Goal: Task Accomplishment & Management: Use online tool/utility

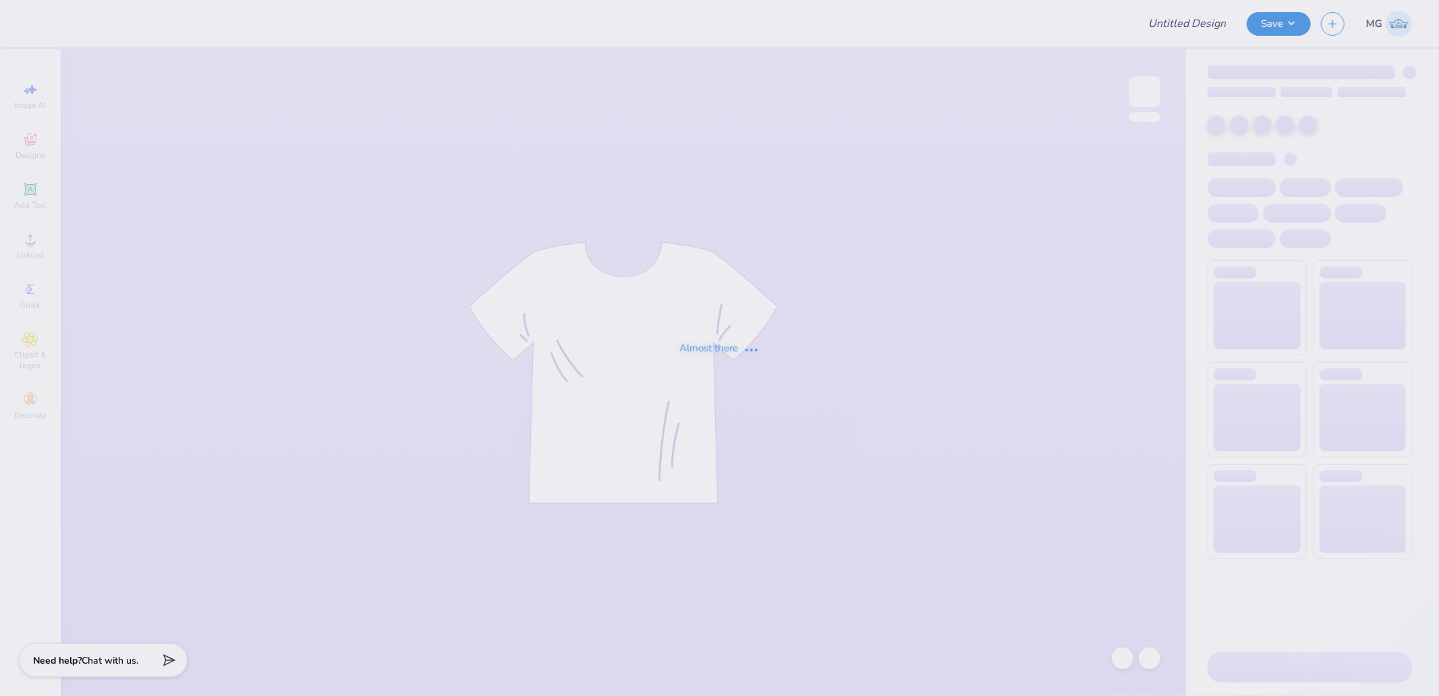
type input "Thrive Protocol Hoodies"
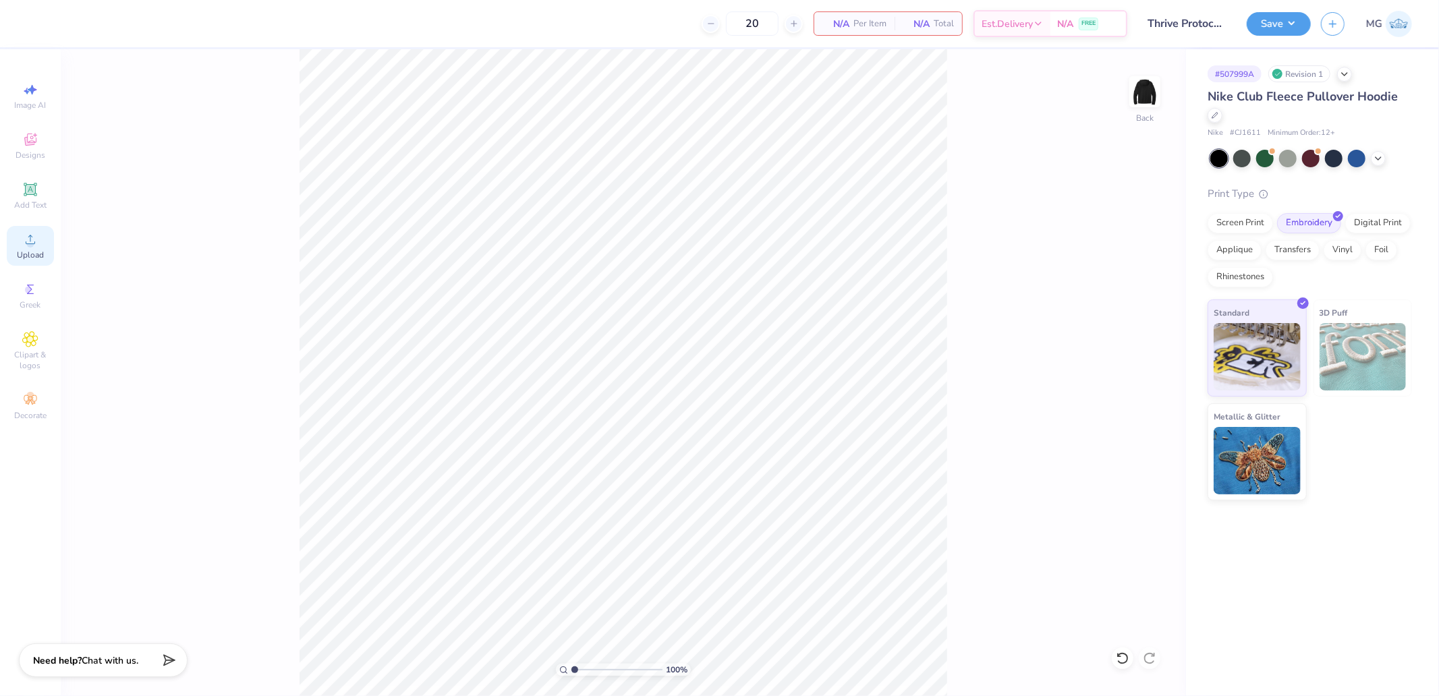
click at [31, 241] on circle at bounding box center [29, 243] width 7 height 7
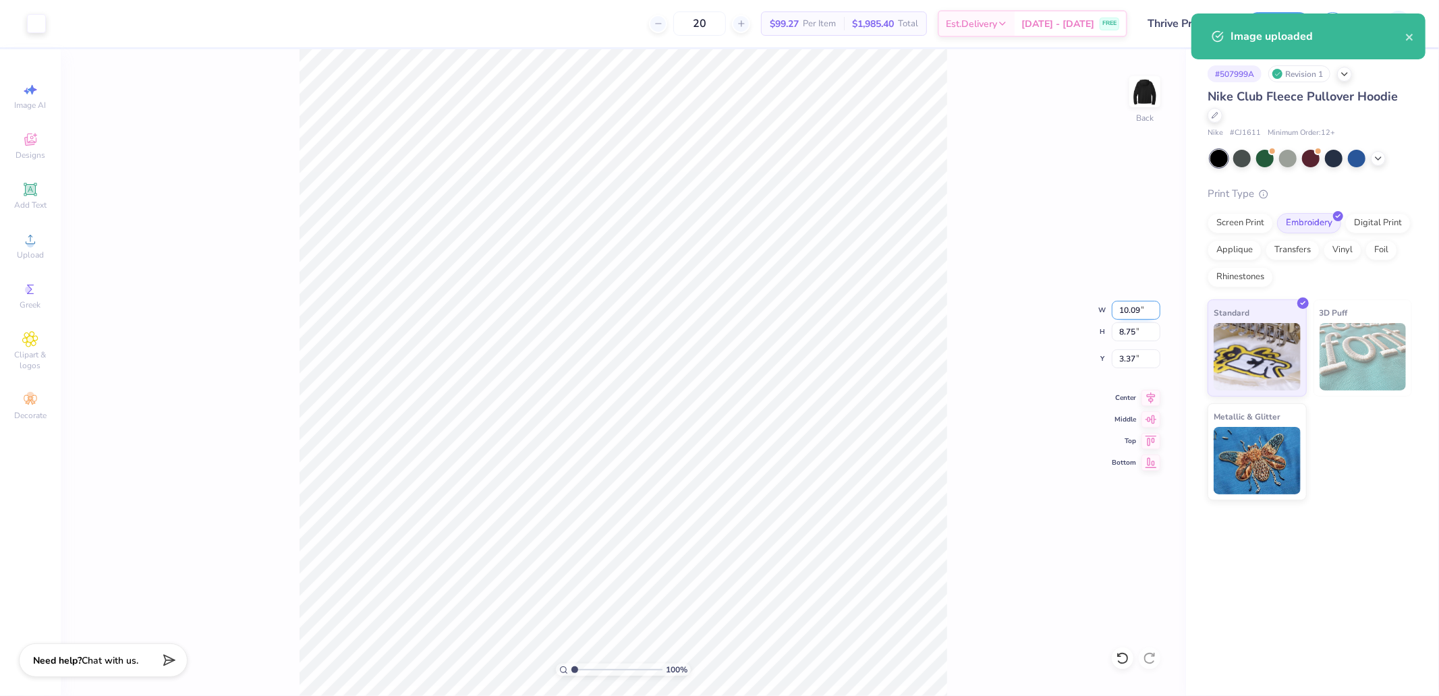
click at [1132, 301] on input "10.09" at bounding box center [1135, 310] width 49 height 19
type input "3.50"
type input "3.04"
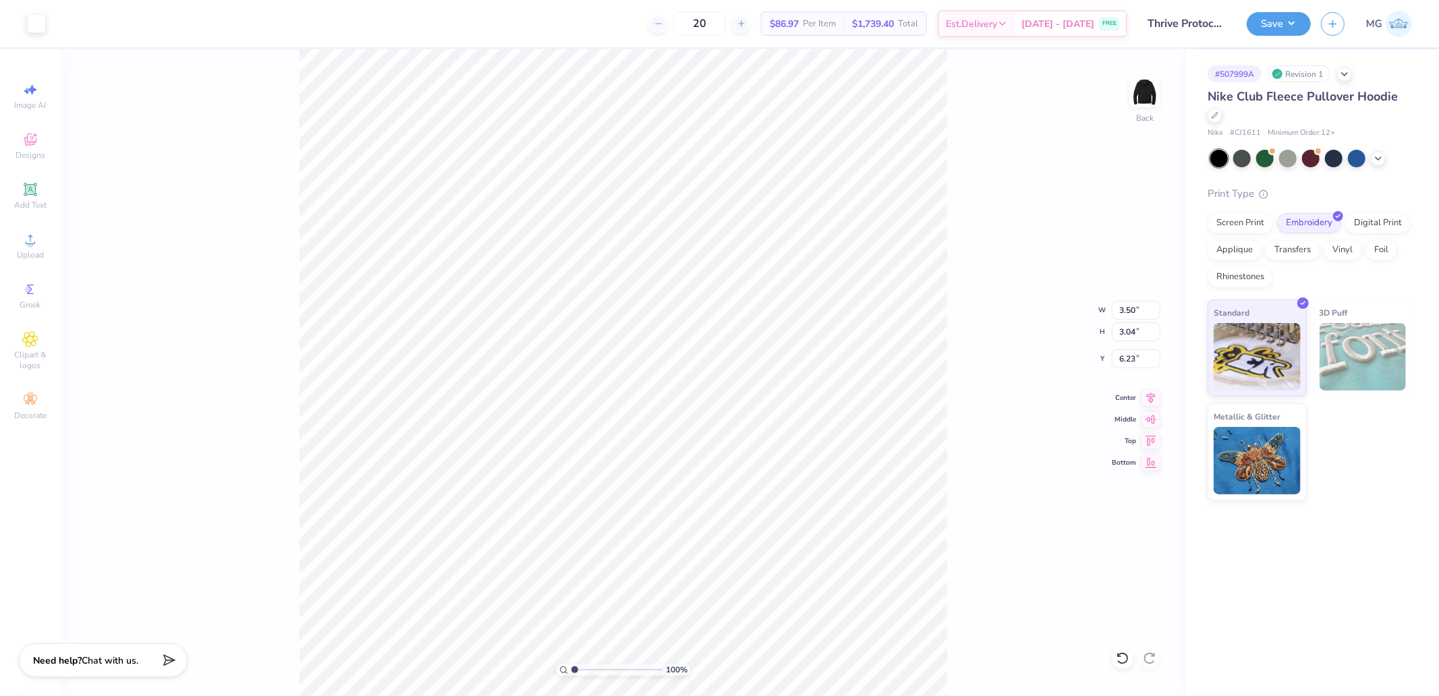
type input "3.00"
click at [1298, 20] on button "Save" at bounding box center [1278, 22] width 64 height 24
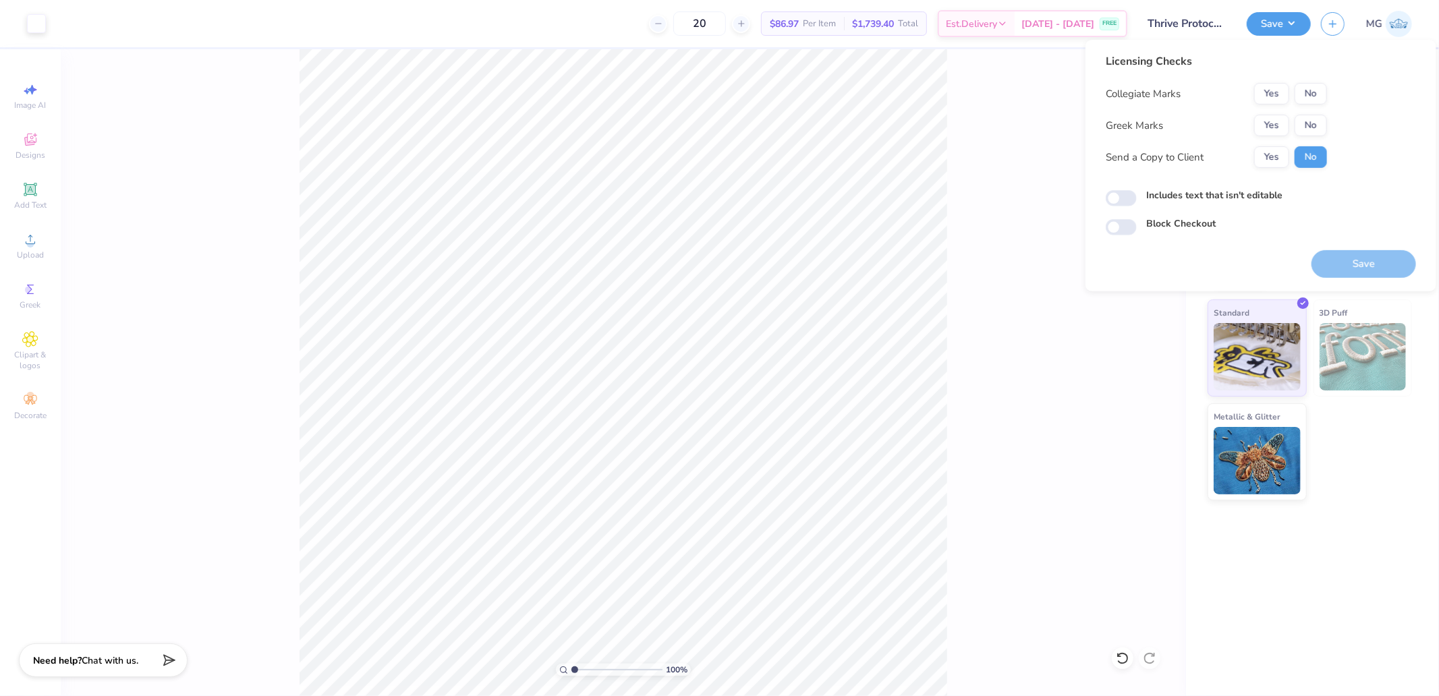
click at [1317, 105] on div "Collegiate Marks Yes No Greek Marks Yes No Send a Copy to Client Yes No" at bounding box center [1215, 125] width 221 height 85
click at [1317, 120] on button "No" at bounding box center [1310, 126] width 32 height 22
click at [1311, 84] on button "No" at bounding box center [1310, 94] width 32 height 22
click at [1362, 293] on div "Print Type Screen Print Embroidery Digital Print Applique Transfers Vinyl Foil …" at bounding box center [1309, 343] width 204 height 315
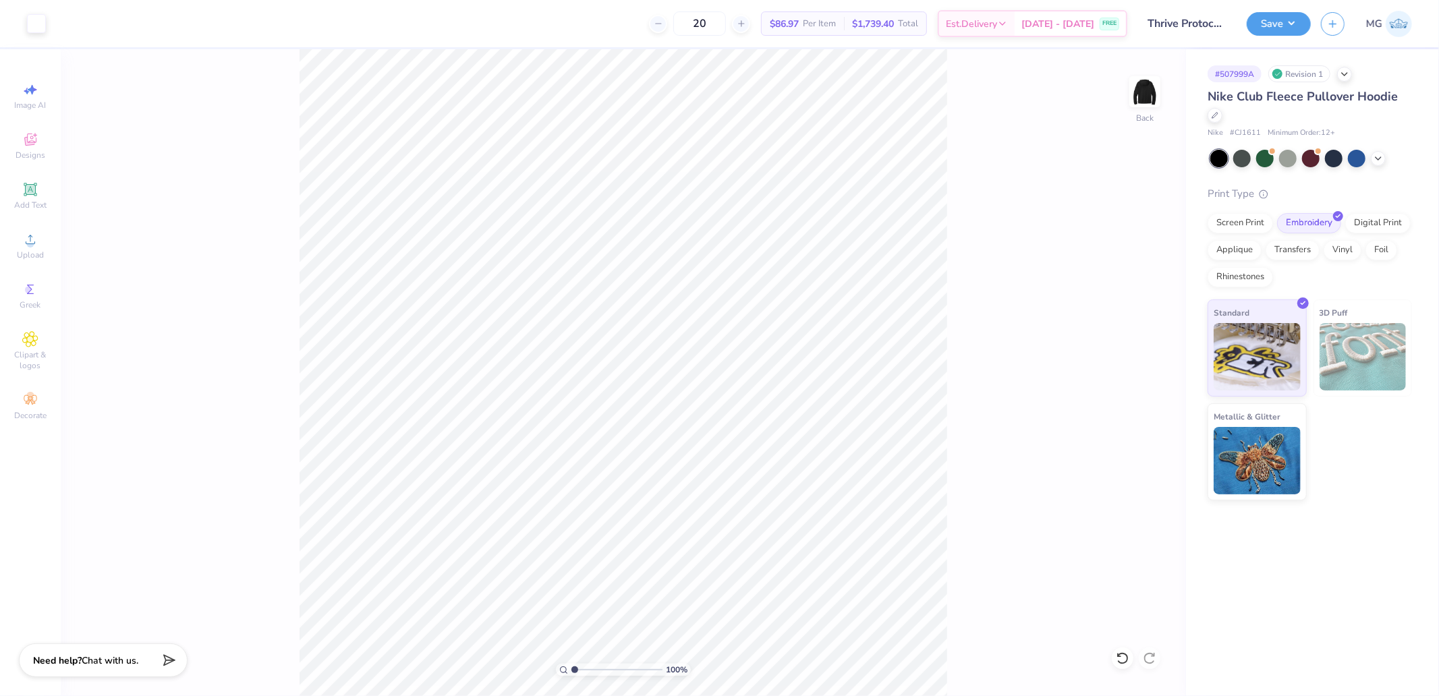
click at [1352, 272] on div "Screen Print Embroidery Digital Print Applique Transfers Vinyl Foil Rhinestones" at bounding box center [1309, 250] width 204 height 74
click at [1288, 22] on button "Save" at bounding box center [1278, 22] width 64 height 24
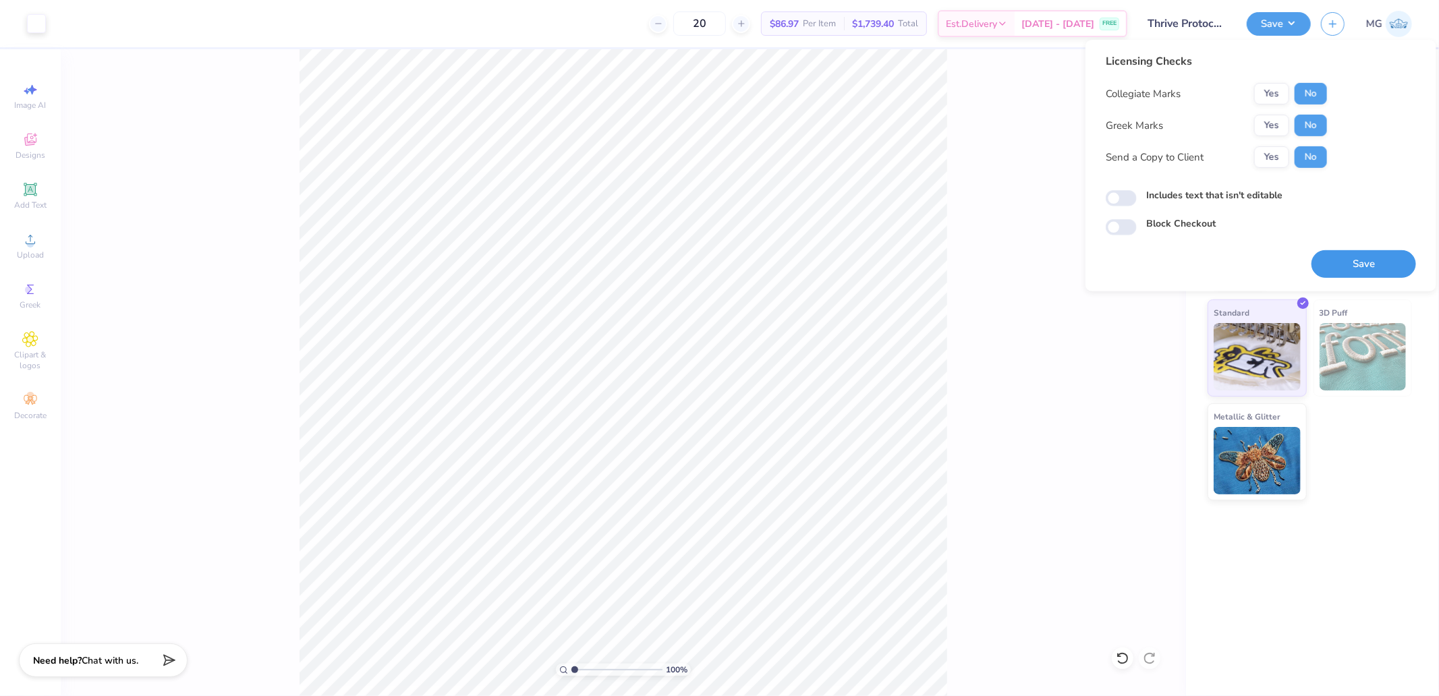
click at [1347, 254] on button "Save" at bounding box center [1363, 264] width 105 height 28
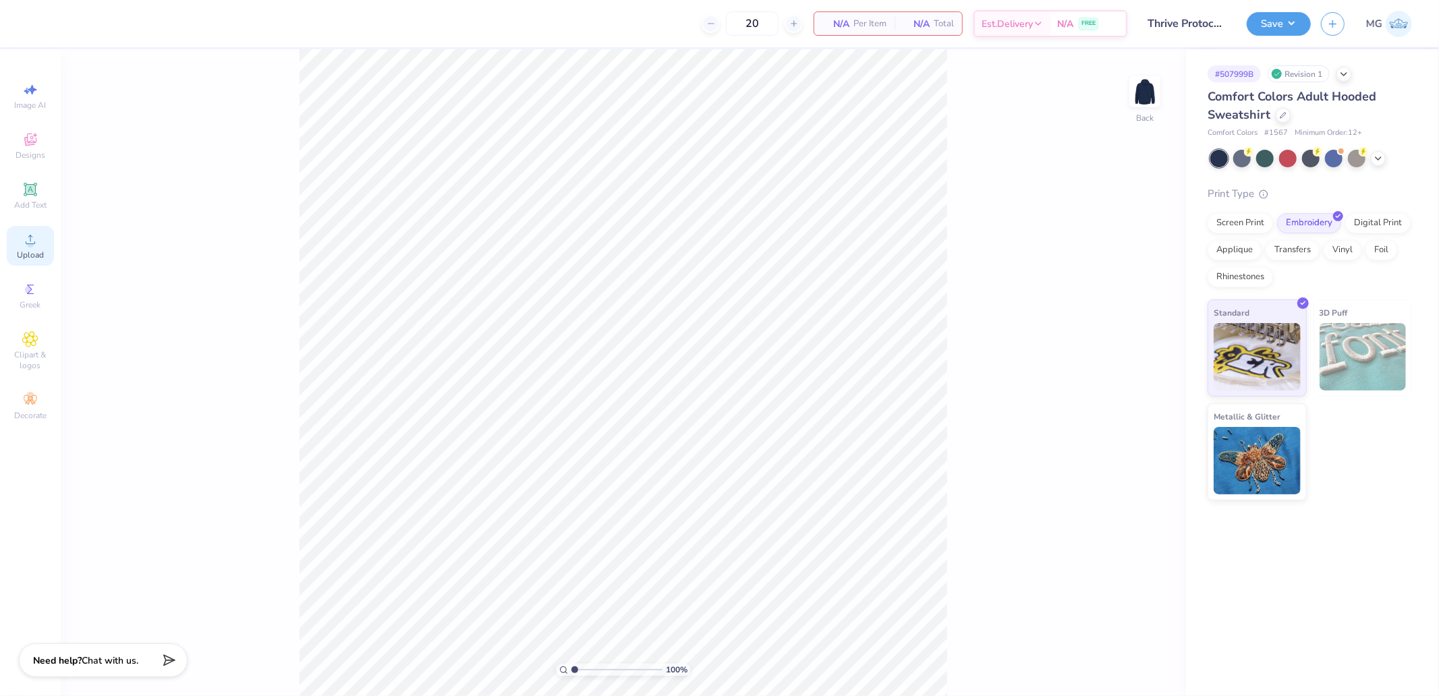
click at [37, 252] on span "Upload" at bounding box center [30, 255] width 27 height 11
click at [16, 245] on div "Upload" at bounding box center [30, 246] width 47 height 40
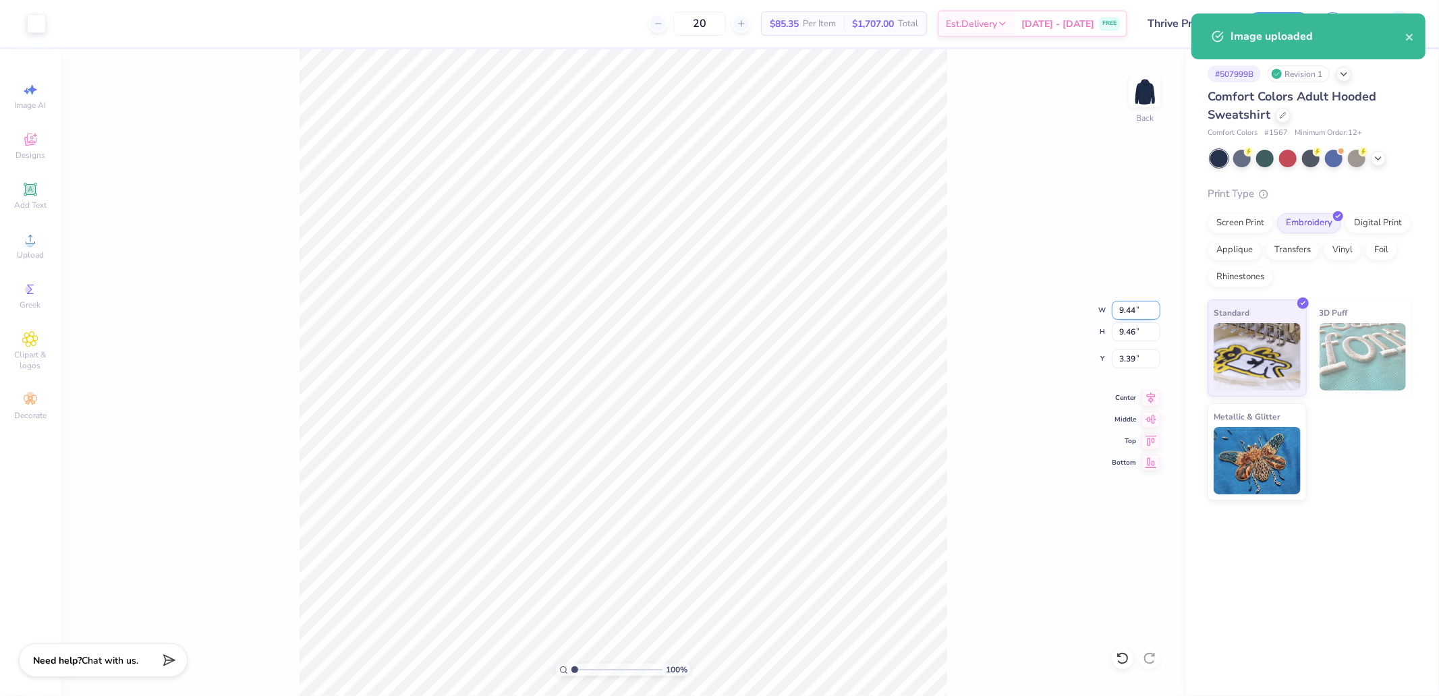
click at [1134, 313] on input "9.44" at bounding box center [1135, 310] width 49 height 19
type input "3.50"
type input "3.51"
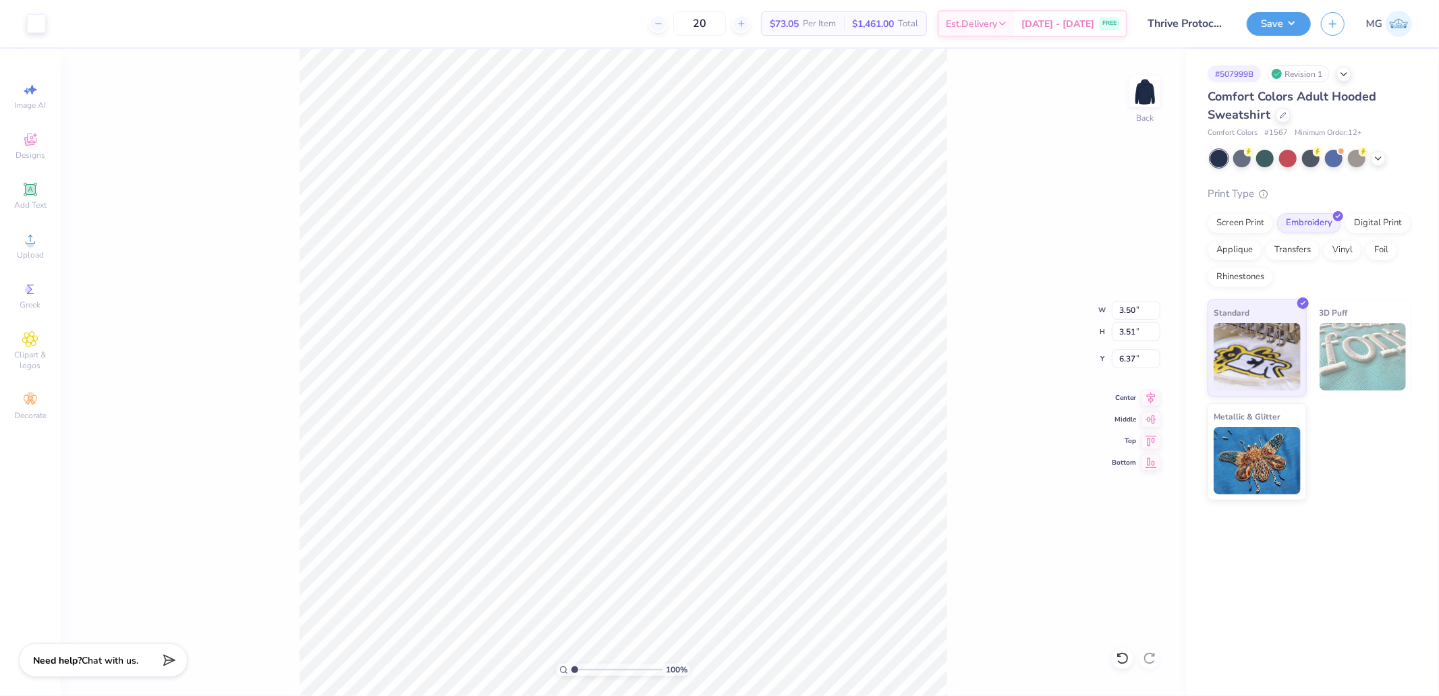
type input "3.00"
click at [1275, 23] on button "Save" at bounding box center [1278, 22] width 64 height 24
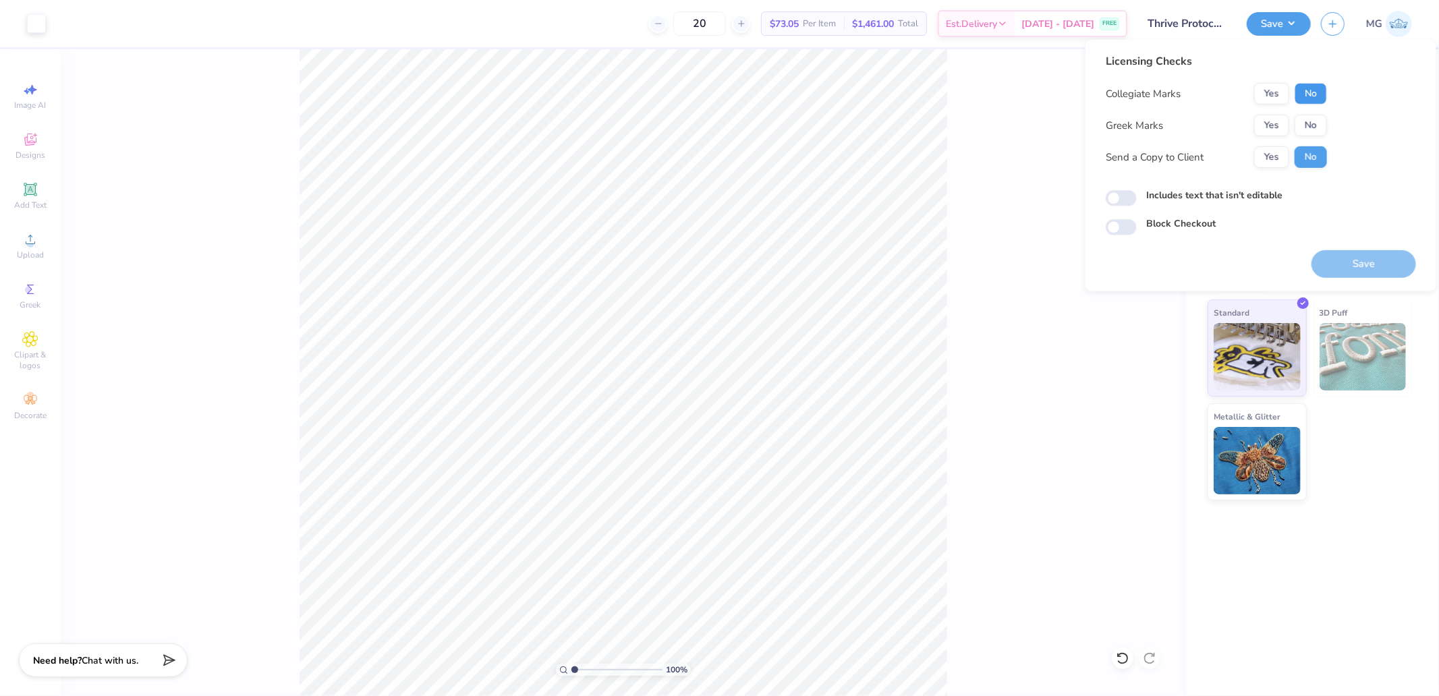
click at [1312, 95] on button "No" at bounding box center [1310, 94] width 32 height 22
click at [1312, 118] on button "No" at bounding box center [1310, 126] width 32 height 22
click at [1360, 260] on button "Save" at bounding box center [1363, 264] width 105 height 28
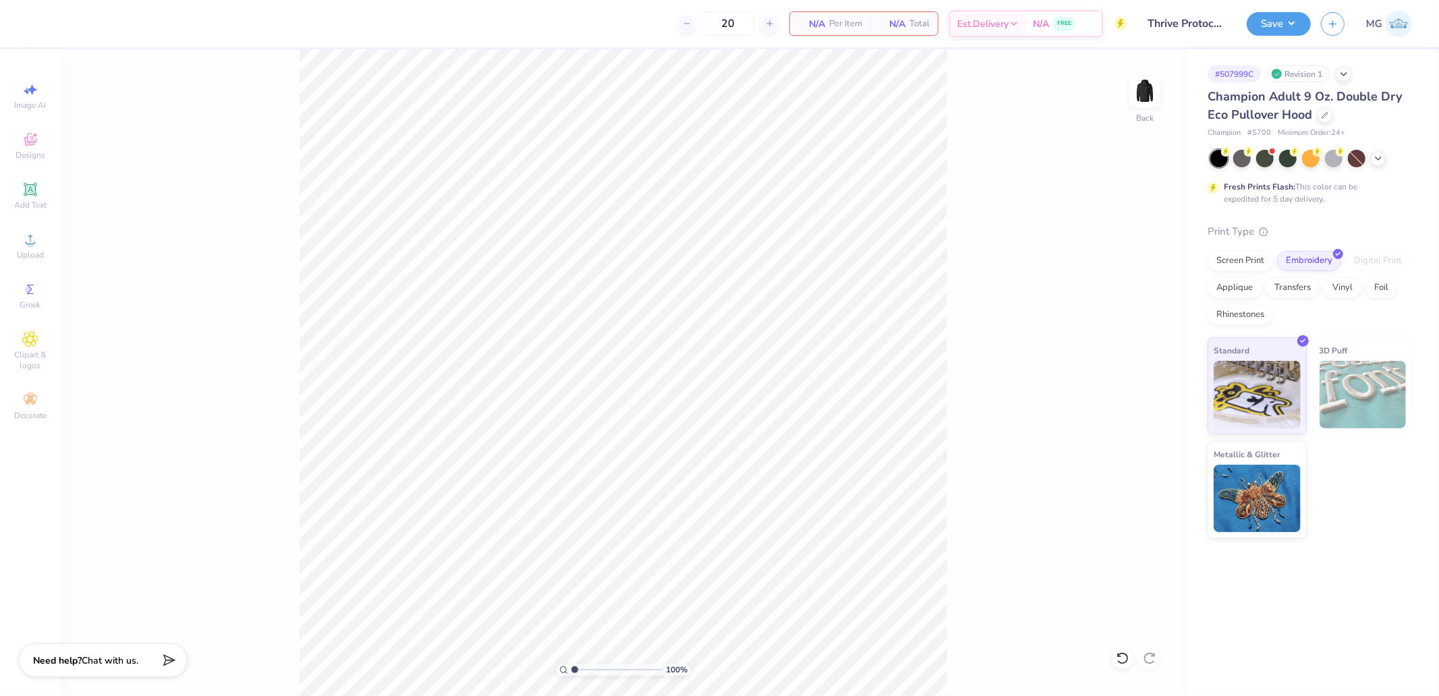
click at [54, 243] on div "Image AI Designs Add Text Upload Greek Clipart & logos Decorate" at bounding box center [30, 372] width 61 height 647
click at [0, 243] on div "Image AI Designs Add Text Upload Greek Clipart & logos Decorate" at bounding box center [30, 372] width 61 height 647
click at [22, 241] on icon at bounding box center [30, 239] width 16 height 16
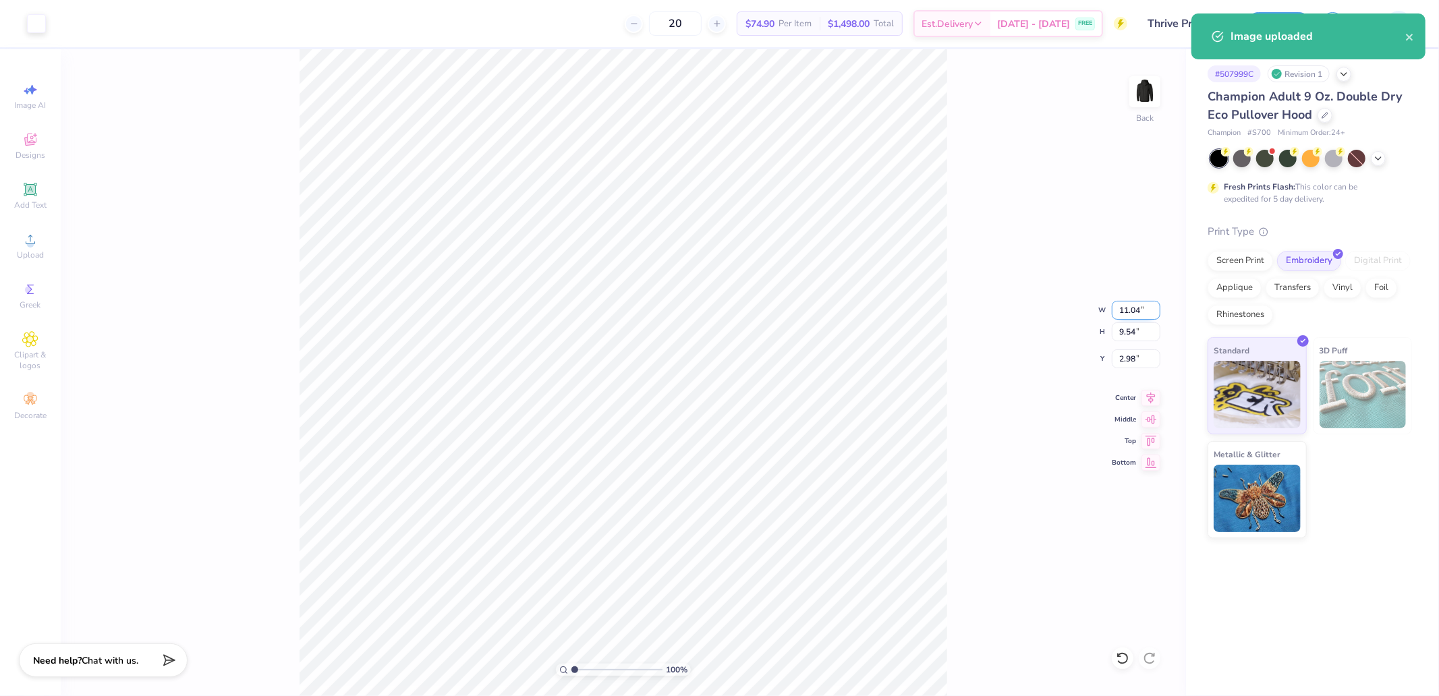
click at [1124, 314] on input "11.04" at bounding box center [1135, 310] width 49 height 19
type input "3.50"
type input "3.02"
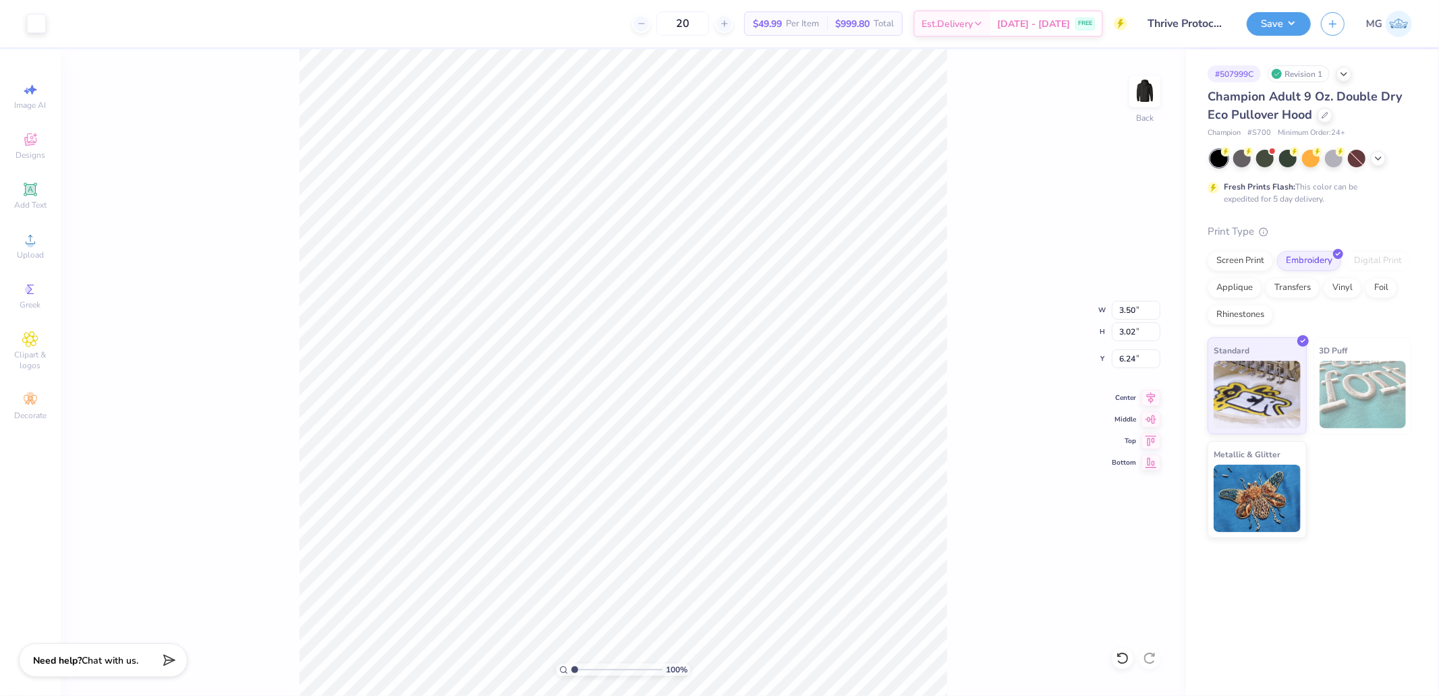
type input "3.00"
click at [1123, 354] on input "3.00" at bounding box center [1135, 358] width 49 height 19
click at [1275, 16] on button "Save" at bounding box center [1278, 22] width 64 height 24
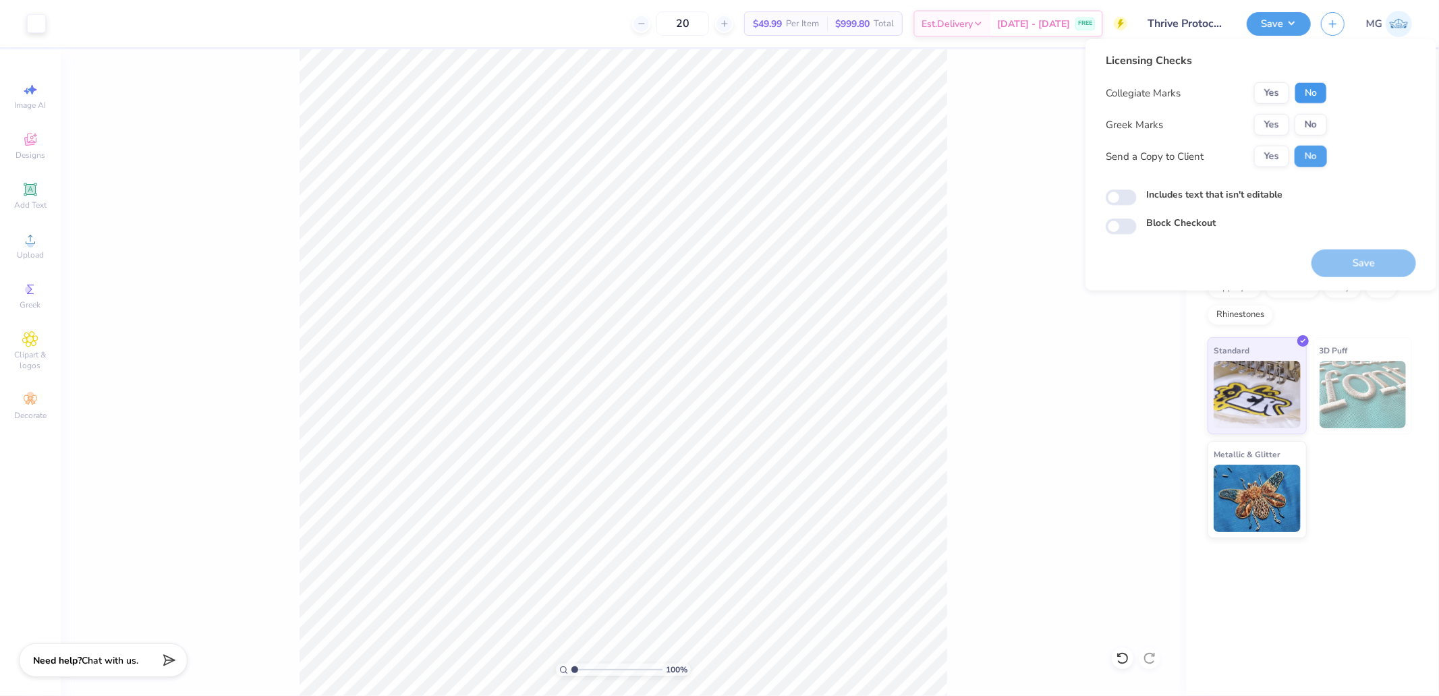
click at [1304, 94] on button "No" at bounding box center [1310, 93] width 32 height 22
click at [1343, 244] on div "Save" at bounding box center [1363, 255] width 105 height 42
click at [1347, 266] on button "Save" at bounding box center [1363, 264] width 105 height 28
